Goal: Task Accomplishment & Management: Manage account settings

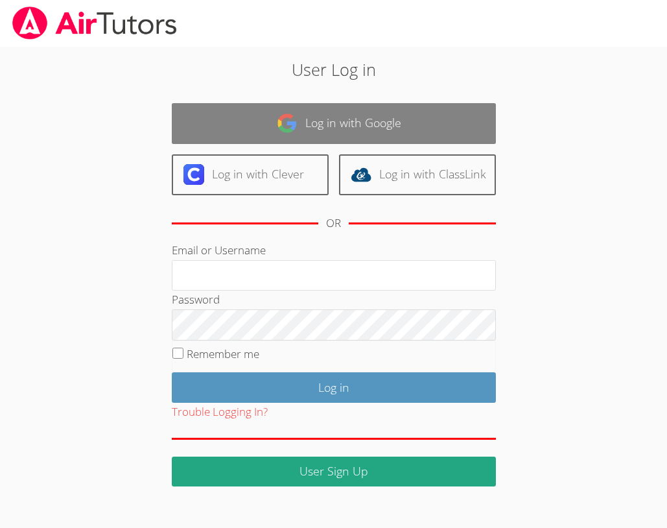
click at [339, 108] on link "Log in with Google" at bounding box center [334, 123] width 324 height 41
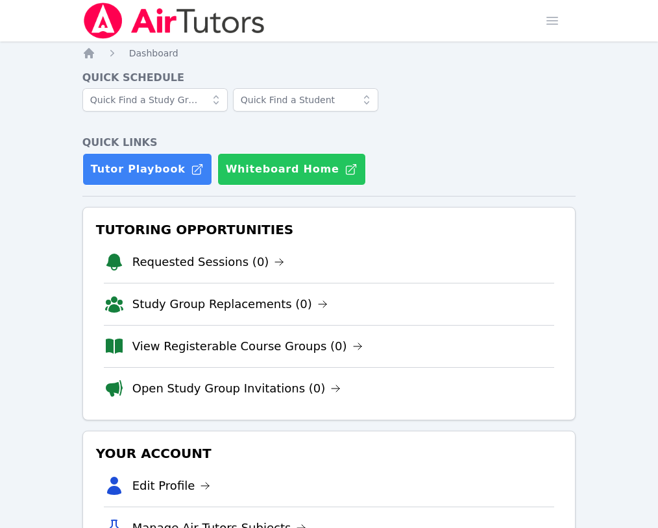
click at [366, 153] on button "Whiteboard Home" at bounding box center [291, 169] width 149 height 32
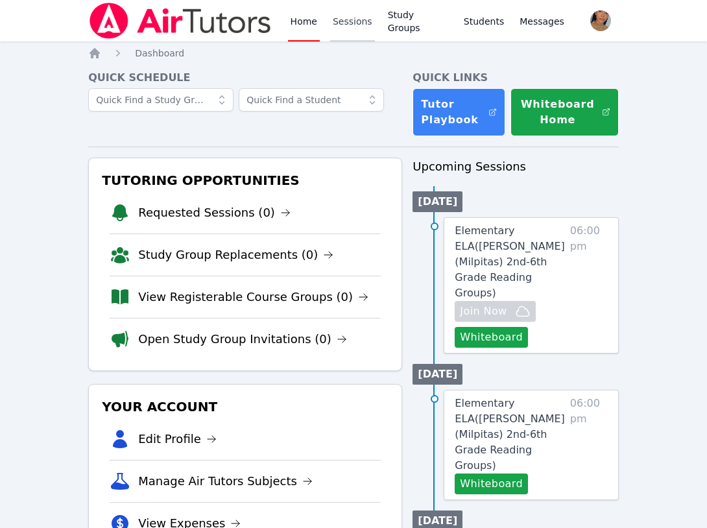
click at [353, 25] on link "Sessions" at bounding box center [352, 21] width 45 height 42
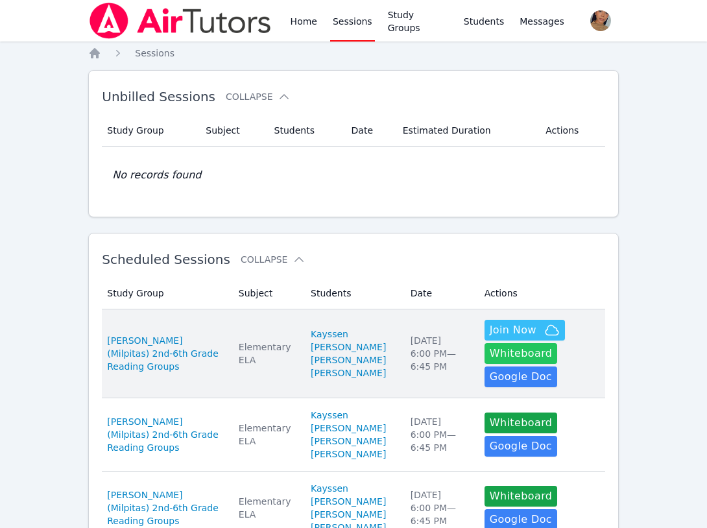
click at [508, 357] on button "Whiteboard" at bounding box center [520, 353] width 73 height 21
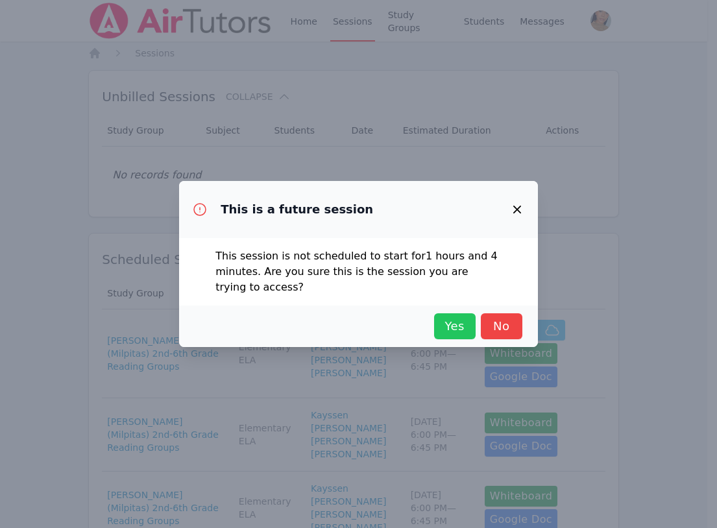
click at [466, 332] on span "Yes" at bounding box center [454, 326] width 29 height 18
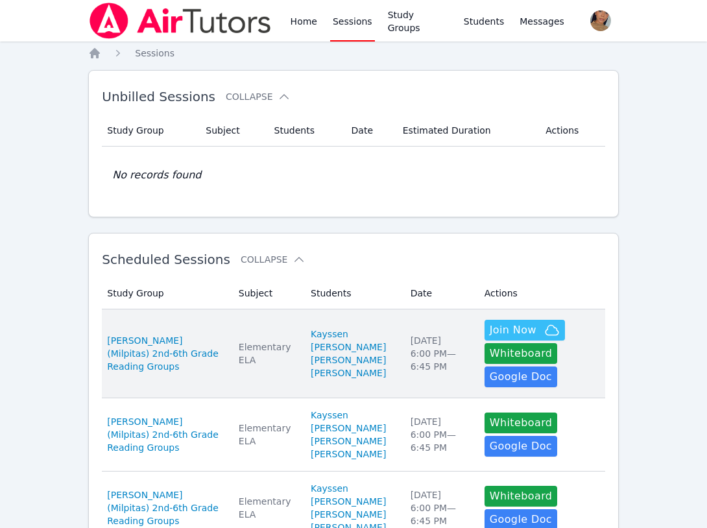
click at [195, 388] on td "Study Group [PERSON_NAME] (Milpitas) 2nd-6th Grade Reading Groups" at bounding box center [166, 353] width 129 height 89
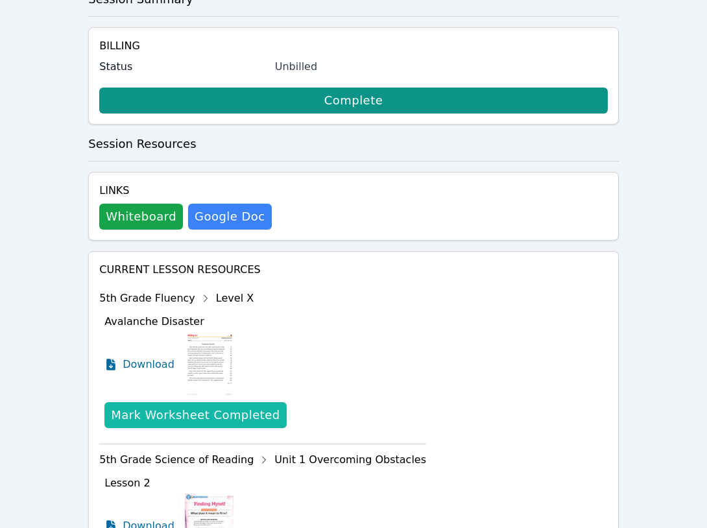
scroll to position [433, 0]
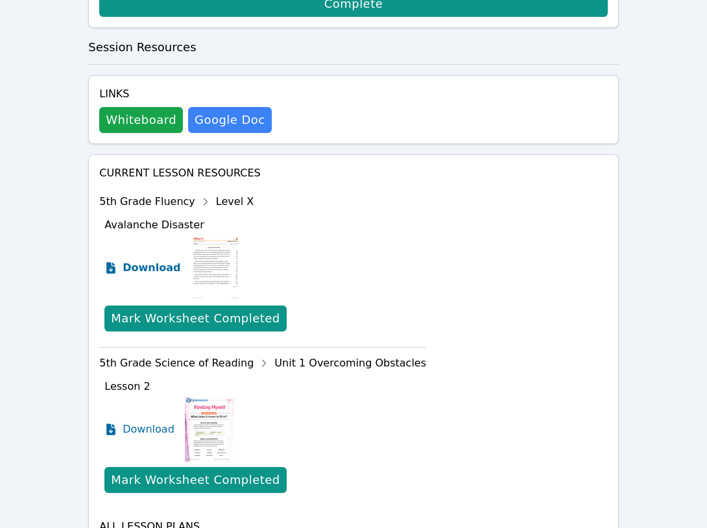
click at [152, 260] on span "Download" at bounding box center [152, 268] width 58 height 16
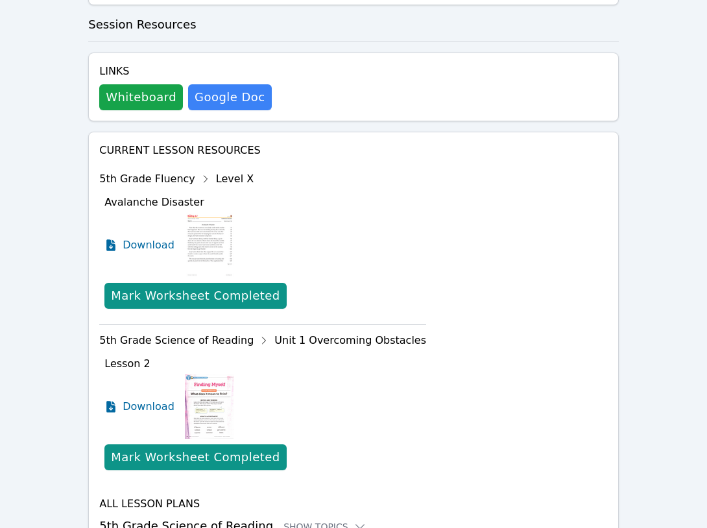
scroll to position [517, 0]
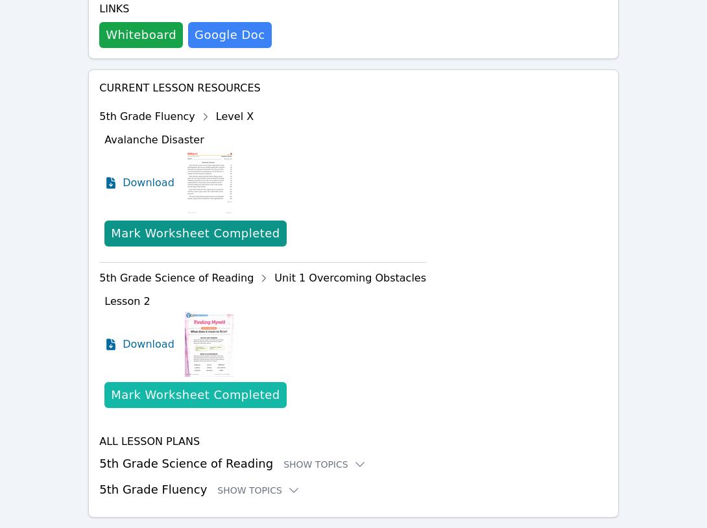
click at [199, 386] on div "Mark Worksheet Completed" at bounding box center [195, 395] width 169 height 18
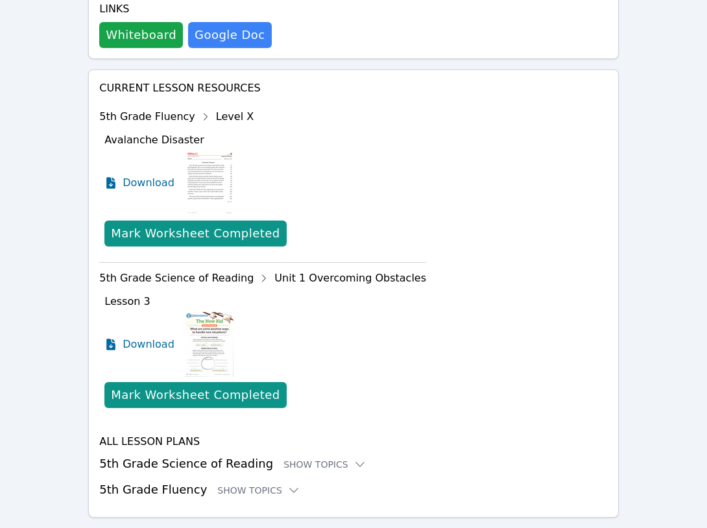
click at [376, 312] on div "Download" at bounding box center [265, 344] width 322 height 65
click at [204, 312] on img at bounding box center [209, 344] width 49 height 65
click at [202, 318] on img at bounding box center [209, 344] width 49 height 65
click at [134, 337] on span "Download" at bounding box center [152, 345] width 58 height 16
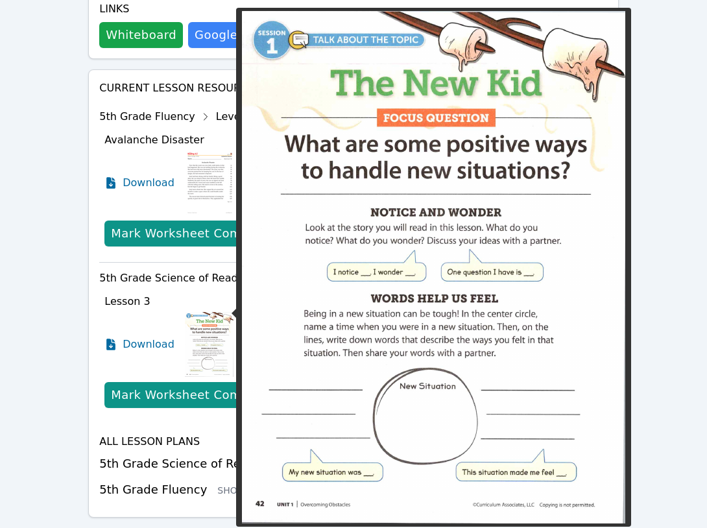
click at [202, 312] on img at bounding box center [209, 344] width 49 height 65
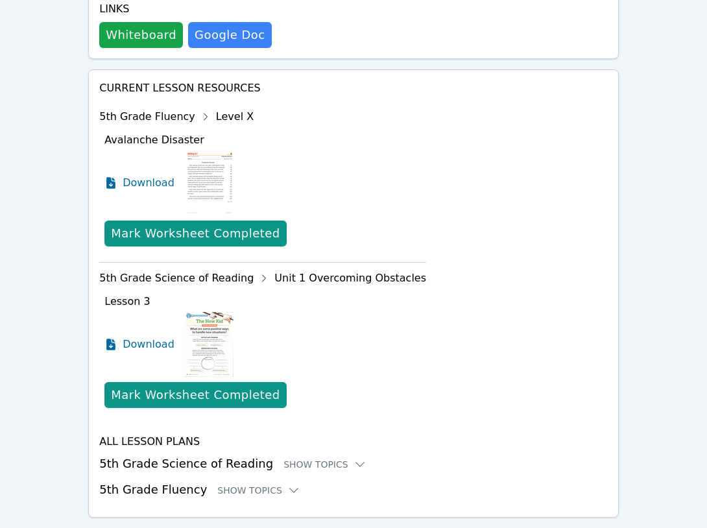
click at [206, 455] on h3 "5th Grade Science of Reading Show Topics" at bounding box center [353, 464] width 508 height 18
click at [318, 455] on h3 "5th Grade Science of Reading Show Topics" at bounding box center [353, 464] width 508 height 18
click at [318, 458] on div "Show Topics" at bounding box center [324, 464] width 83 height 13
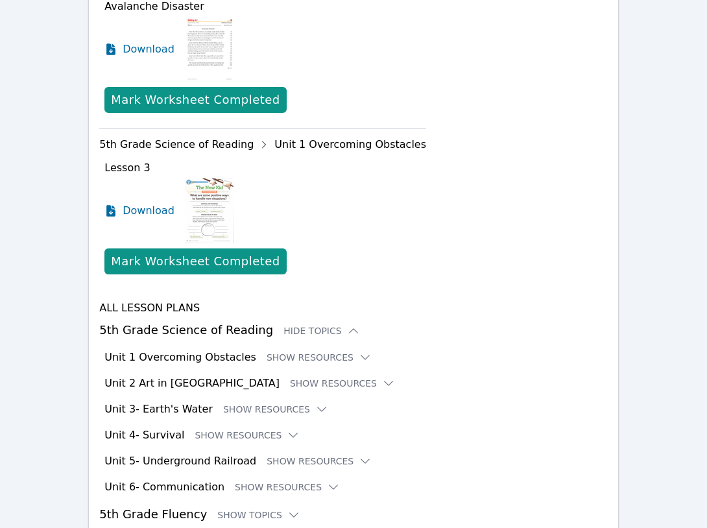
scroll to position [676, 0]
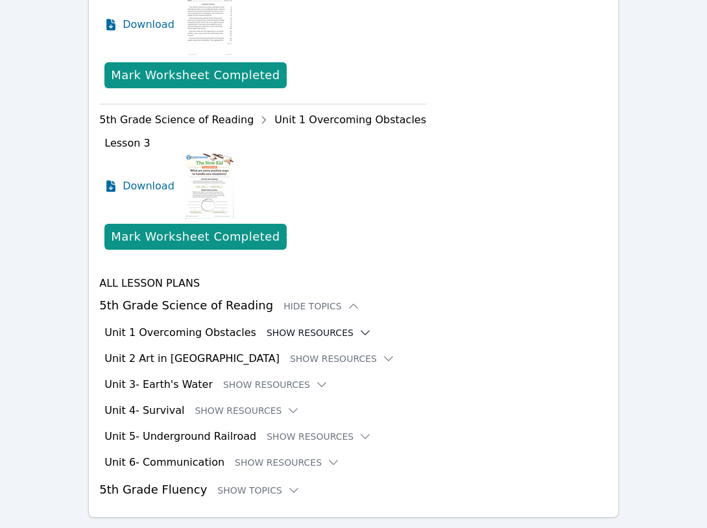
click at [286, 326] on button "Show Resources" at bounding box center [319, 332] width 105 height 13
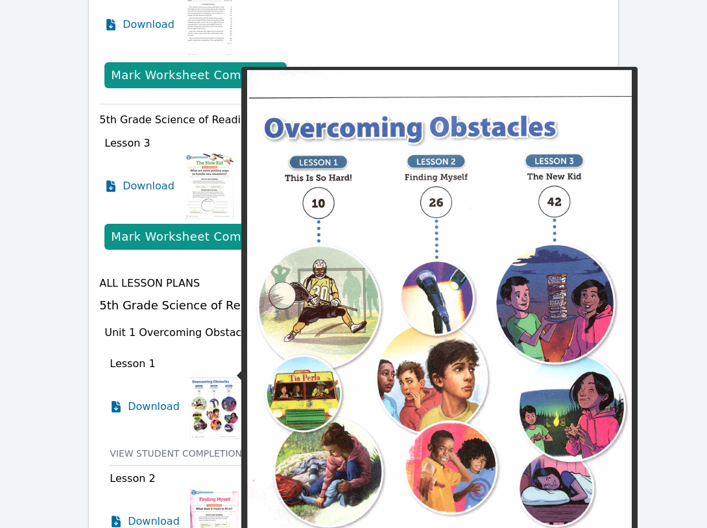
scroll to position [892, 0]
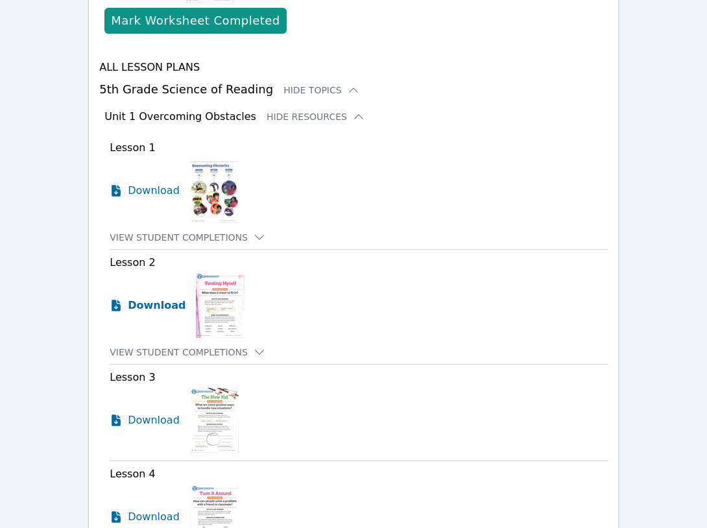
click at [157, 298] on span "Download" at bounding box center [157, 306] width 58 height 16
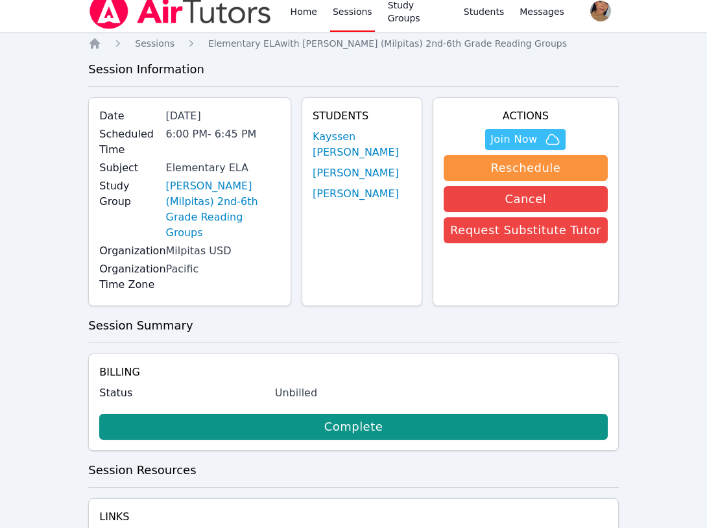
scroll to position [0, 0]
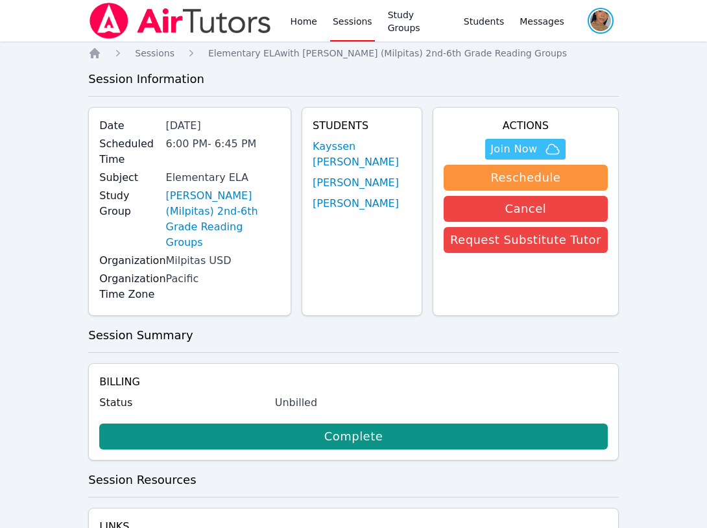
click at [604, 21] on span "button" at bounding box center [600, 20] width 29 height 29
click at [525, 73] on button "Logout" at bounding box center [548, 73] width 125 height 23
